Goal: Task Accomplishment & Management: Complete application form

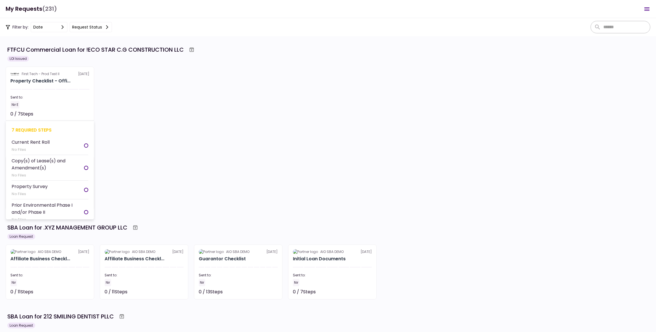
click at [60, 91] on section "First Tech - Prod Test II 20 Aug Property Checklist - Offi... Sent to: Nir E 0 …" at bounding box center [50, 94] width 89 height 55
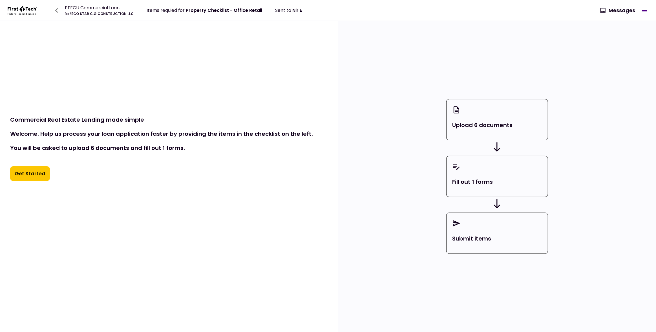
click at [30, 176] on button "Get Started" at bounding box center [30, 173] width 40 height 15
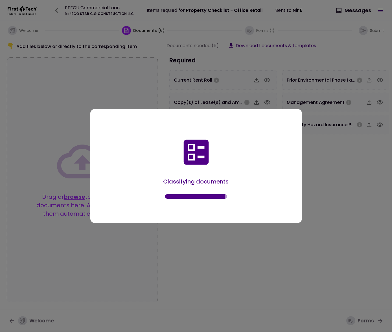
click at [344, 162] on div at bounding box center [196, 166] width 392 height 332
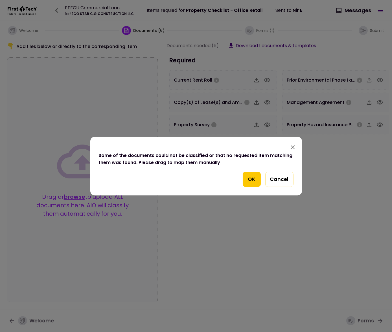
click at [250, 178] on button "OK" at bounding box center [251, 178] width 18 height 15
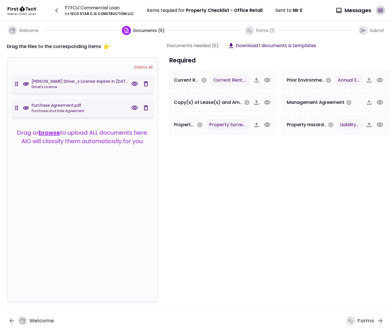
click at [378, 8] on icon "button" at bounding box center [380, 10] width 7 height 7
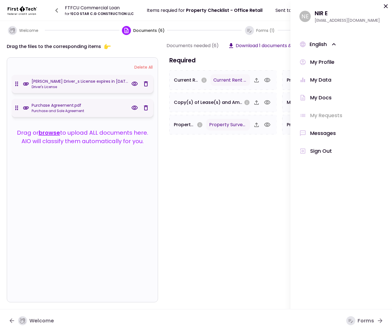
click at [385, 7] on icon at bounding box center [385, 6] width 7 height 7
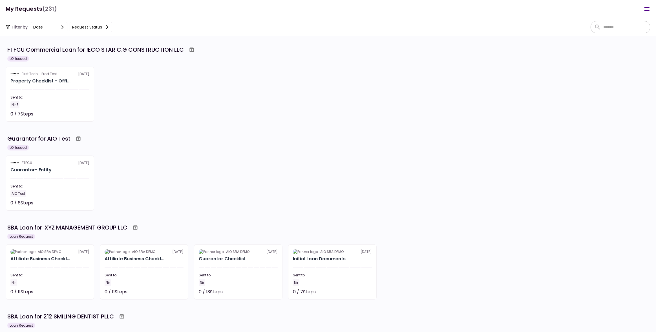
click at [650, 8] on icon "Open menu" at bounding box center [647, 9] width 7 height 7
click at [369, 54] on div "FTFCU Commercial Loan for !ECO STAR C.G CONSTRUCTION LLC" at bounding box center [328, 50] width 643 height 10
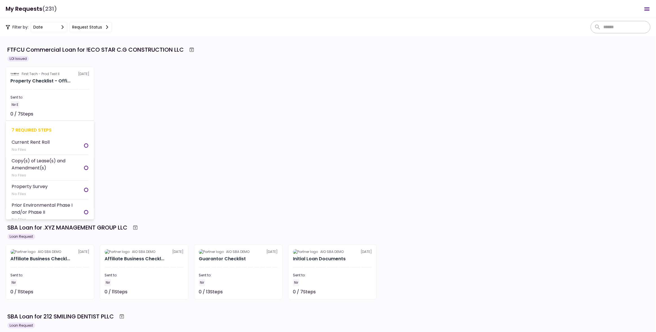
click at [51, 102] on div "Nir E" at bounding box center [49, 104] width 79 height 7
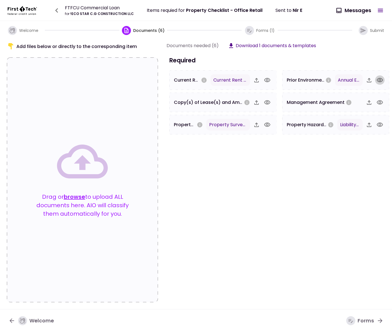
click at [380, 79] on icon "button" at bounding box center [379, 80] width 6 height 4
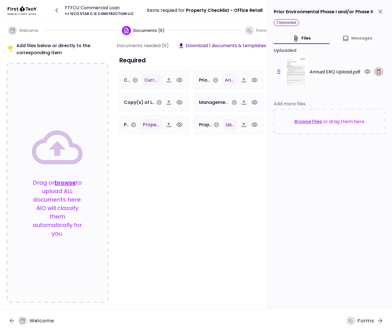
click at [377, 72] on icon "button" at bounding box center [378, 71] width 4 height 5
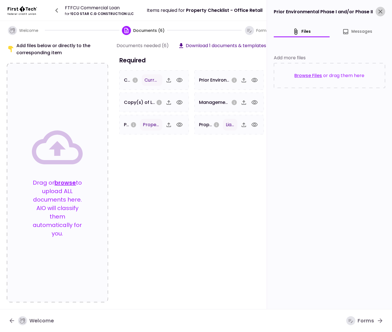
drag, startPoint x: 379, startPoint y: 9, endPoint x: 377, endPoint y: 28, distance: 18.7
click at [379, 9] on icon "close" at bounding box center [380, 11] width 7 height 7
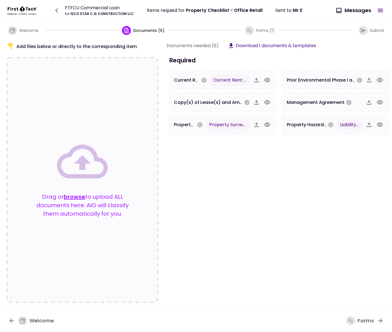
click at [379, 123] on icon "button" at bounding box center [379, 124] width 6 height 4
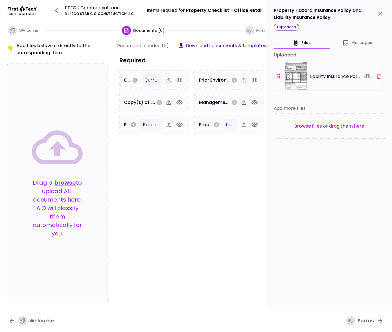
drag, startPoint x: 378, startPoint y: 69, endPoint x: 378, endPoint y: 73, distance: 3.7
click at [378, 70] on div "Liability Insurance Policy.pdf" at bounding box center [329, 76] width 110 height 29
click at [378, 74] on icon "button" at bounding box center [378, 76] width 4 height 5
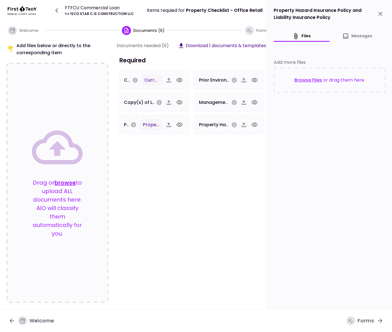
click at [381, 12] on icon "close" at bounding box center [380, 14] width 4 height 4
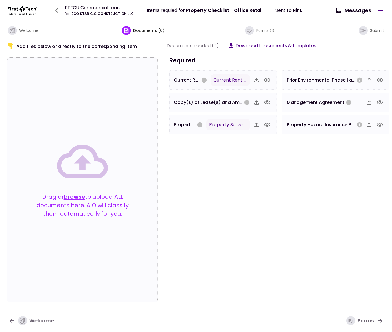
click at [265, 80] on icon "button" at bounding box center [267, 80] width 7 height 7
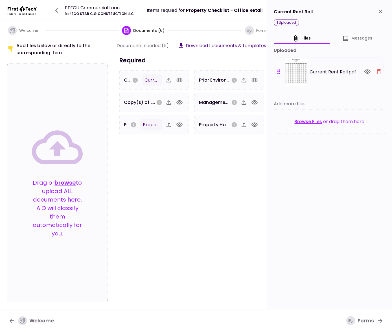
click at [378, 69] on icon "button" at bounding box center [378, 71] width 4 height 5
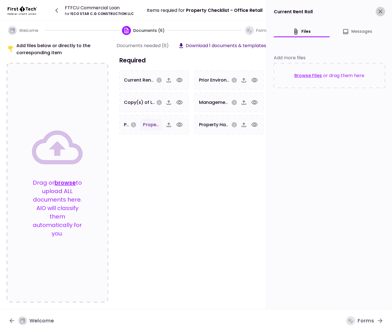
click at [377, 11] on icon "close" at bounding box center [380, 11] width 7 height 7
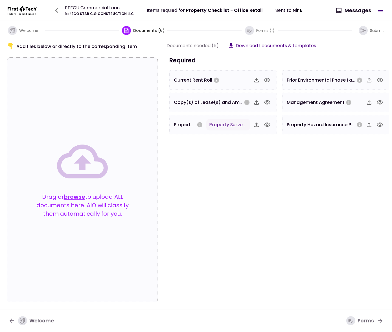
click at [267, 123] on icon "button" at bounding box center [267, 124] width 7 height 7
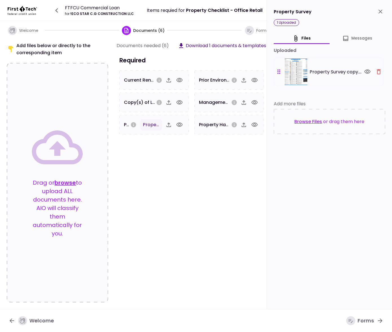
click at [377, 75] on button "button" at bounding box center [379, 72] width 10 height 10
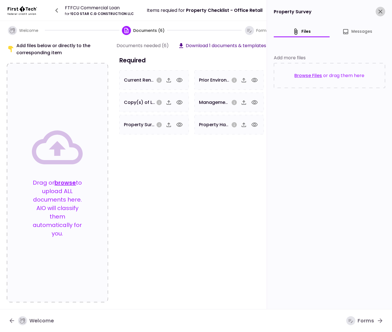
click at [380, 10] on icon "close" at bounding box center [380, 11] width 7 height 7
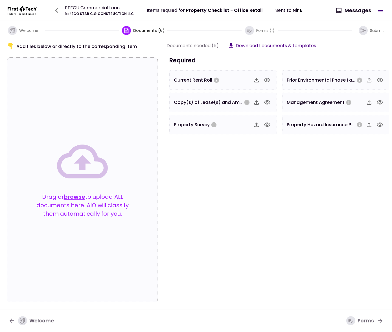
click at [247, 31] on icon "button" at bounding box center [249, 30] width 6 height 6
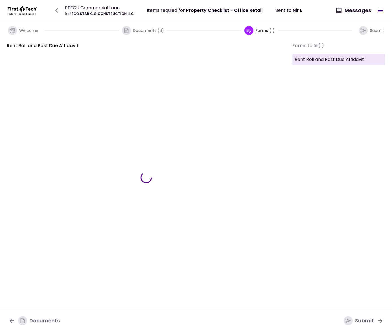
type input "***"
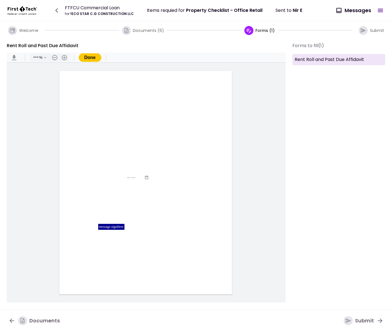
click at [369, 30] on span "button" at bounding box center [363, 30] width 11 height 9
click at [361, 30] on icon "button" at bounding box center [363, 30] width 6 height 6
click at [129, 31] on icon "button" at bounding box center [126, 30] width 6 height 6
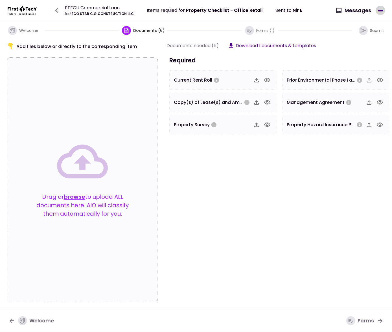
click at [380, 8] on icon "button" at bounding box center [380, 10] width 7 height 7
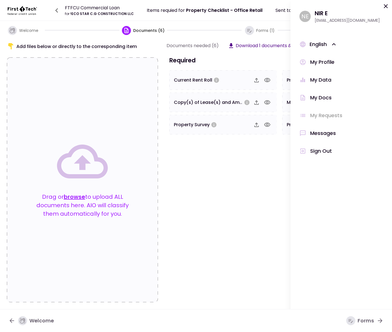
click at [385, 6] on icon at bounding box center [385, 6] width 4 height 4
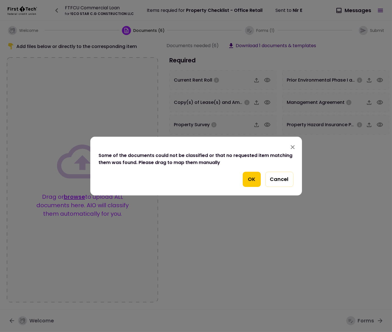
click at [252, 181] on button "OK" at bounding box center [251, 178] width 18 height 15
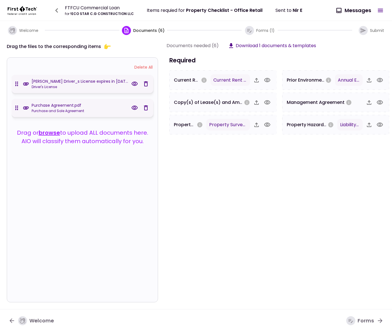
click at [366, 29] on icon "button" at bounding box center [363, 30] width 6 height 6
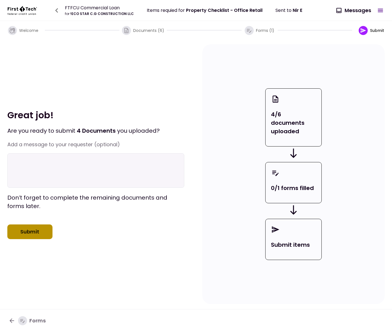
click at [28, 233] on button "Submit" at bounding box center [29, 231] width 45 height 15
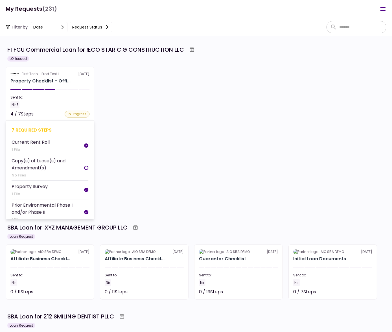
click at [80, 97] on div "Sent to:" at bounding box center [49, 97] width 79 height 5
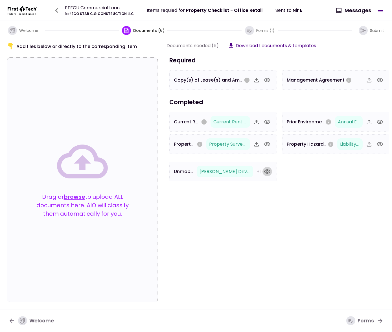
click at [266, 171] on icon "button" at bounding box center [267, 171] width 7 height 7
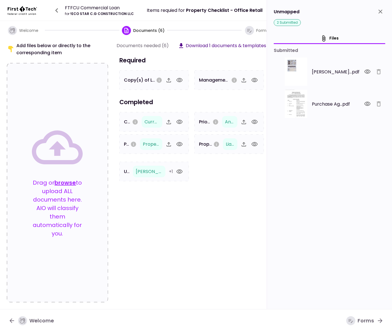
click at [378, 11] on icon "close" at bounding box center [380, 11] width 7 height 7
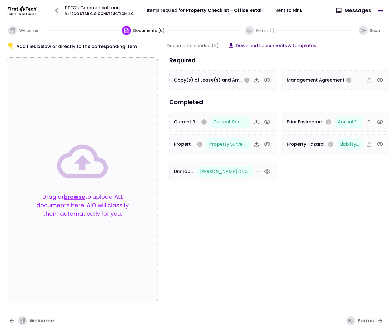
click at [270, 171] on icon "button" at bounding box center [267, 171] width 7 height 7
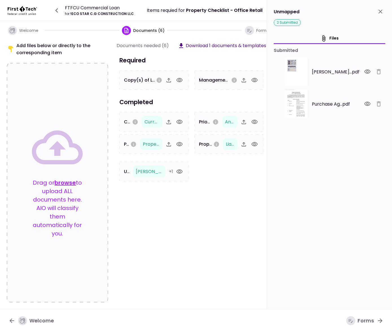
click at [381, 12] on icon "close" at bounding box center [380, 11] width 7 height 7
